Goal: Information Seeking & Learning: Learn about a topic

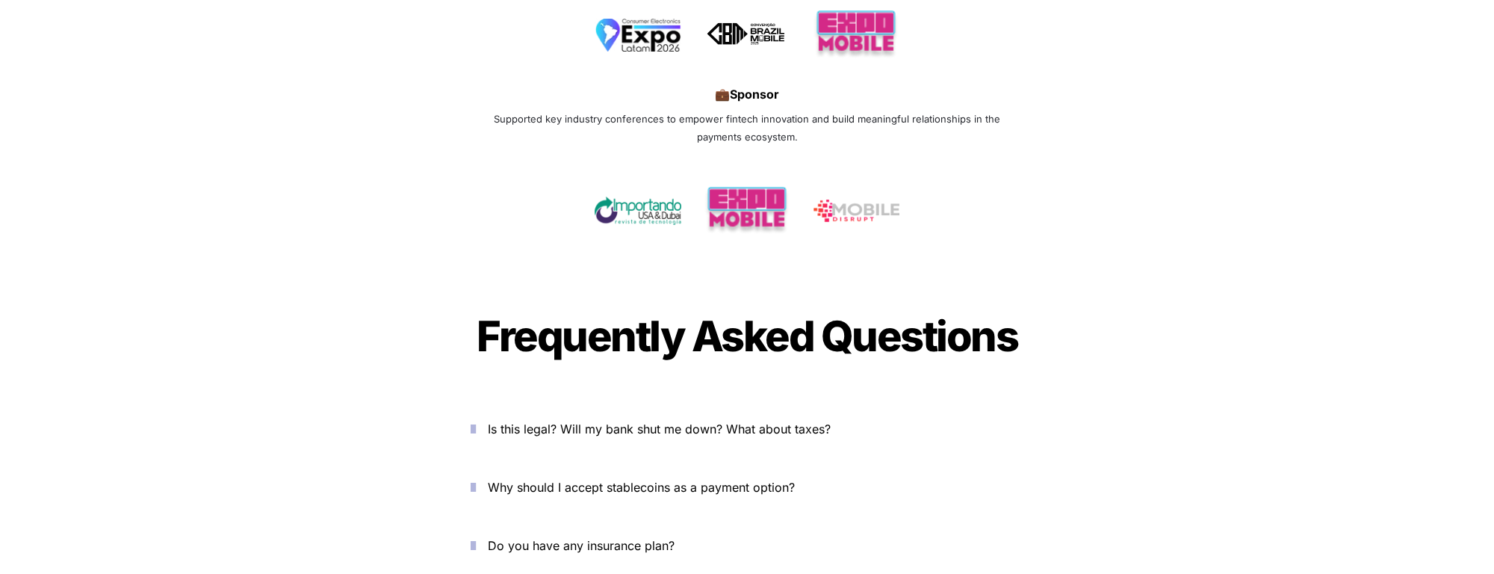
scroll to position [4868, 0]
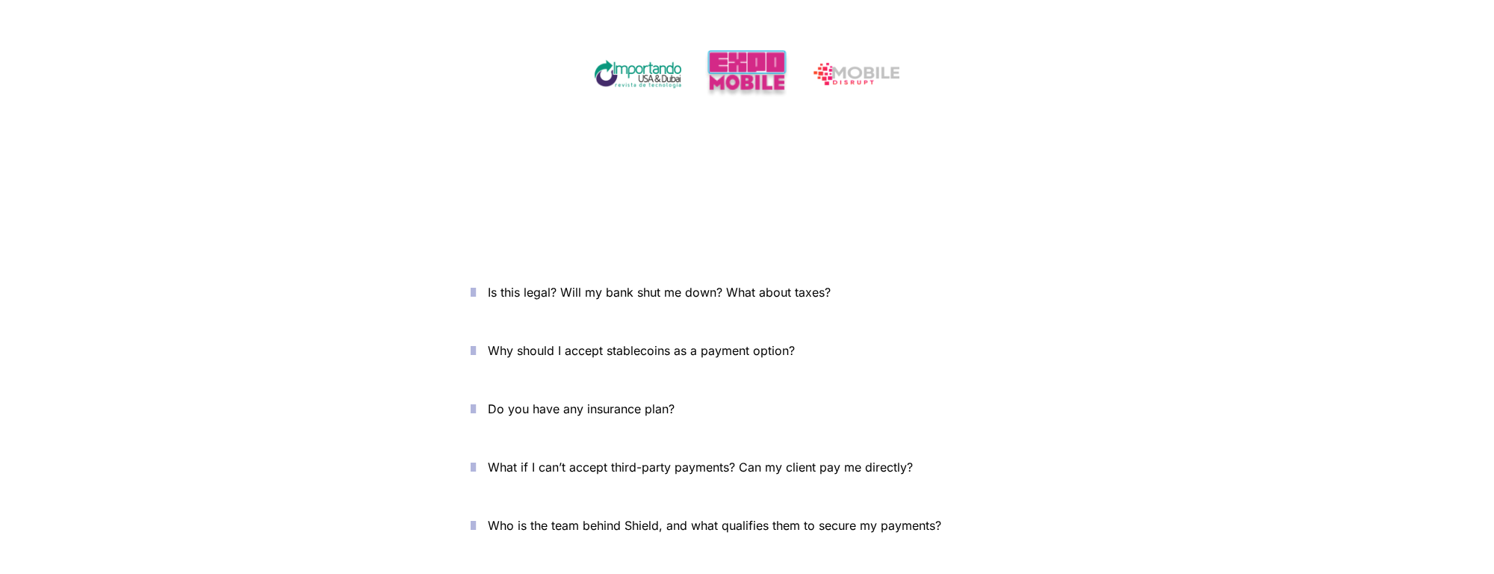
scroll to position [4868, 0]
